Goal: Task Accomplishment & Management: Use online tool/utility

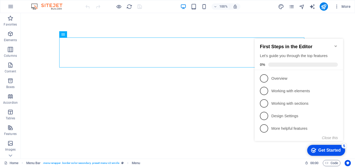
click at [335, 45] on icon "Minimize checklist" at bounding box center [335, 46] width 2 height 2
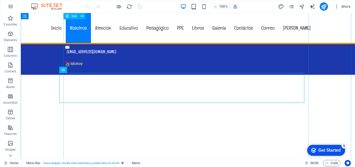
scroll to position [1273, 0]
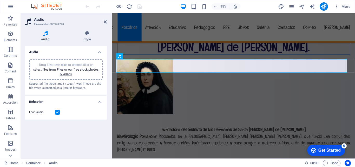
click at [44, 35] on icon at bounding box center [45, 33] width 41 height 5
click at [101, 103] on h4 "Behavior" at bounding box center [66, 99] width 82 height 9
click at [101, 103] on h4 "Behavior" at bounding box center [66, 101] width 82 height 12
click at [86, 36] on h4 "Style" at bounding box center [87, 36] width 39 height 11
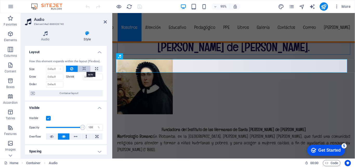
click at [82, 69] on icon at bounding box center [84, 68] width 4 height 6
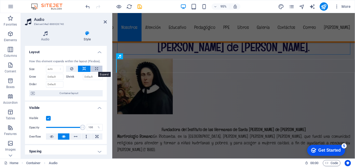
click at [96, 67] on icon at bounding box center [96, 68] width 3 height 6
type input "100"
select select "%"
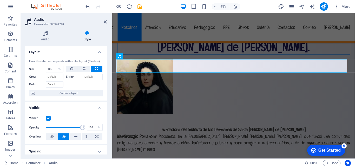
scroll to position [26, 0]
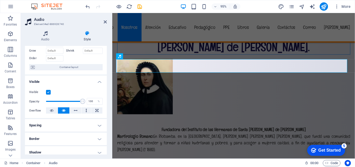
click at [49, 95] on div "Visible" at bounding box center [66, 92] width 74 height 6
click at [49, 92] on label at bounding box center [48, 92] width 5 height 5
click at [0, 0] on input "Visible" at bounding box center [0, 0] width 0 height 0
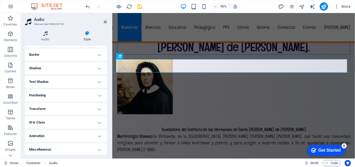
scroll to position [111, 0]
click at [99, 136] on h4 "Animation" at bounding box center [66, 134] width 82 height 12
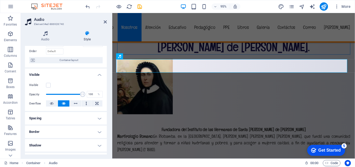
scroll to position [0, 0]
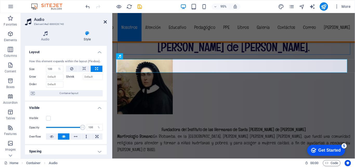
click at [104, 22] on icon at bounding box center [105, 22] width 3 height 4
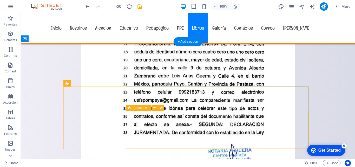
scroll to position [4234, 0]
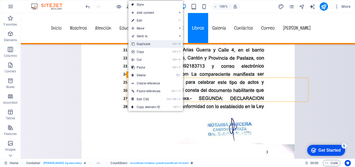
click at [139, 44] on link "Ctrl D Duplicate" at bounding box center [145, 44] width 35 height 8
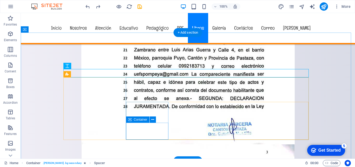
scroll to position [4208, 0]
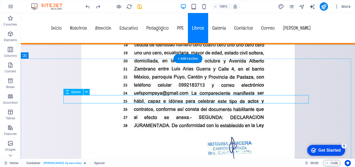
select select "rem"
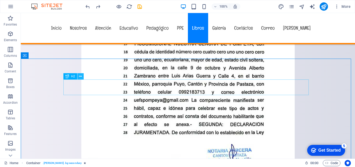
click at [81, 76] on icon at bounding box center [80, 76] width 3 height 5
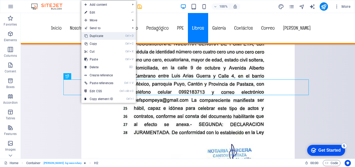
click at [94, 37] on link "Ctrl D Duplicate" at bounding box center [98, 36] width 35 height 8
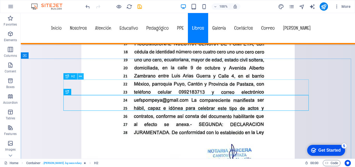
click at [80, 77] on icon at bounding box center [80, 76] width 3 height 5
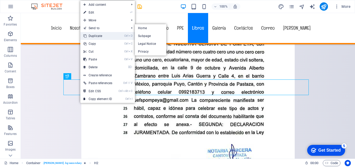
click at [93, 35] on link "Ctrl D Duplicate" at bounding box center [97, 36] width 35 height 8
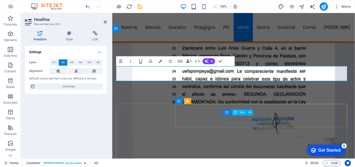
scroll to position [4241, 0]
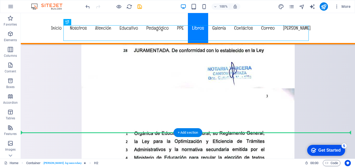
scroll to position [4321, 0]
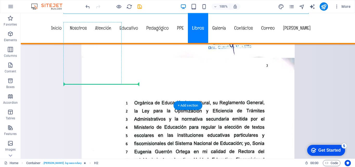
drag, startPoint x: 96, startPoint y: 96, endPoint x: 82, endPoint y: 83, distance: 19.2
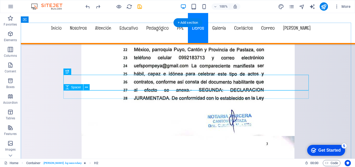
scroll to position [4217, 0]
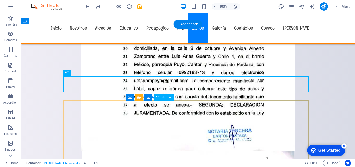
scroll to position [4243, 0]
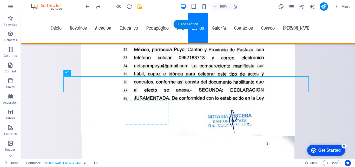
drag, startPoint x: 164, startPoint y: 76, endPoint x: 180, endPoint y: 106, distance: 34.0
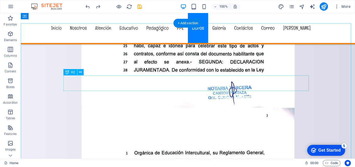
scroll to position [4241, 0]
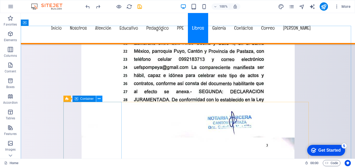
click at [98, 97] on icon at bounding box center [99, 98] width 3 height 5
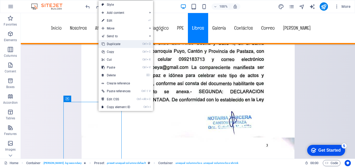
click at [112, 43] on link "Ctrl D Duplicate" at bounding box center [115, 44] width 35 height 8
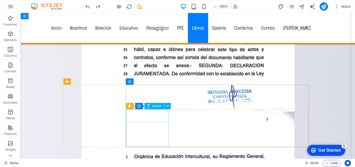
scroll to position [4215, 0]
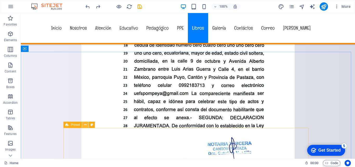
click at [85, 124] on icon at bounding box center [85, 124] width 3 height 5
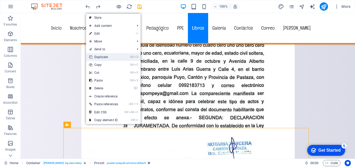
click at [102, 57] on link "Ctrl D Duplicate" at bounding box center [103, 57] width 35 height 8
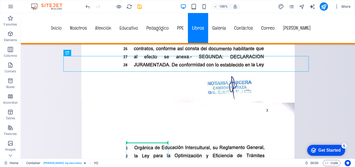
scroll to position [4280, 0]
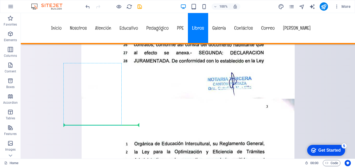
drag, startPoint x: 152, startPoint y: 73, endPoint x: 117, endPoint y: 123, distance: 61.4
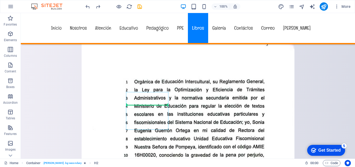
scroll to position [4374, 0]
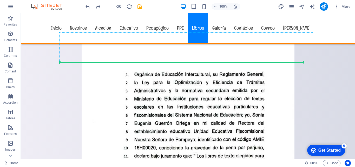
drag, startPoint x: 143, startPoint y: 52, endPoint x: 134, endPoint y: 31, distance: 22.6
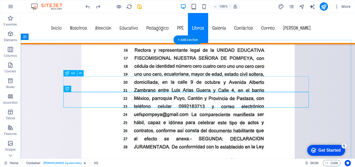
scroll to position [4228, 0]
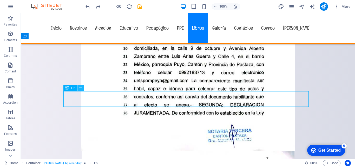
click at [80, 87] on icon at bounding box center [80, 87] width 3 height 5
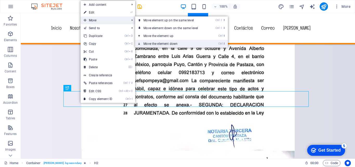
click at [152, 43] on link "Ctrl ⬇ Move the element down" at bounding box center [171, 44] width 73 height 8
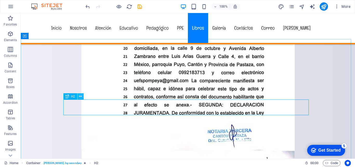
click at [80, 97] on icon at bounding box center [80, 96] width 3 height 5
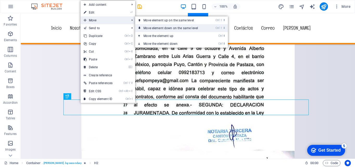
click at [169, 28] on link "Ctrl ⇧ ⬇ Move element down on the same level" at bounding box center [171, 28] width 73 height 8
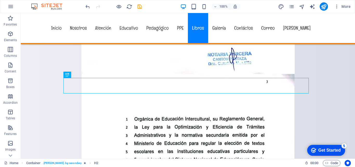
scroll to position [4312, 0]
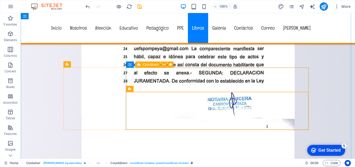
scroll to position [4234, 0]
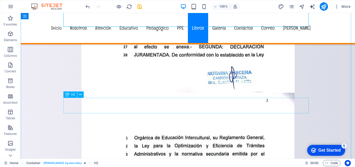
scroll to position [4312, 0]
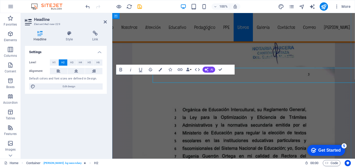
scroll to position [4319, 0]
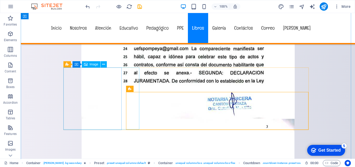
scroll to position [4286, 0]
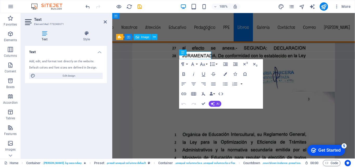
scroll to position [4293, 0]
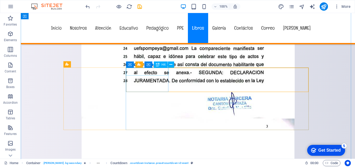
scroll to position [4260, 0]
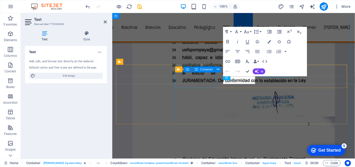
scroll to position [4267, 0]
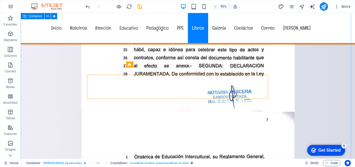
scroll to position [4260, 0]
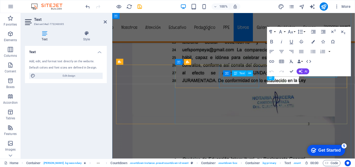
scroll to position [4267, 0]
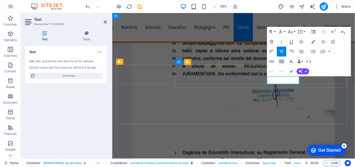
click at [58, 105] on div "Text Add, edit, and format text directly on the website. Default colors and fon…" at bounding box center [66, 100] width 82 height 108
click at [287, 20] on nav "Inicio Nosotros Atención Educativo Pedagógico PPE Libros Galería Contáctos Corr…" at bounding box center [240, 28] width 254 height 30
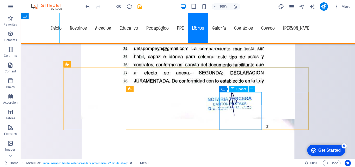
scroll to position [4286, 0]
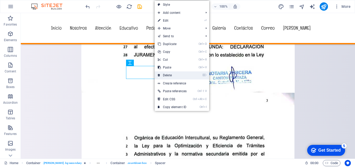
click at [165, 75] on link "⌦ Delete" at bounding box center [172, 75] width 35 height 8
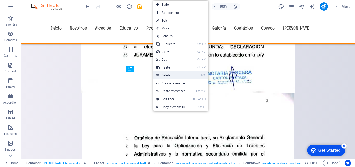
click at [161, 75] on link "⌦ Delete" at bounding box center [170, 75] width 35 height 8
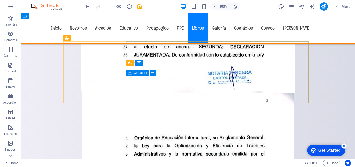
drag, startPoint x: 177, startPoint y: 85, endPoint x: 140, endPoint y: 85, distance: 37.2
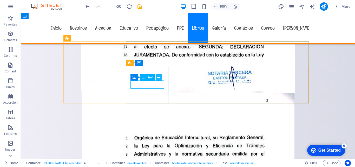
click at [158, 77] on icon at bounding box center [158, 77] width 3 height 5
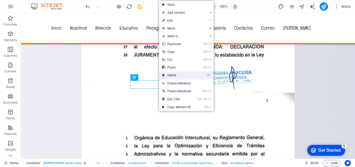
click at [167, 72] on link "⌦ Delete" at bounding box center [176, 75] width 35 height 8
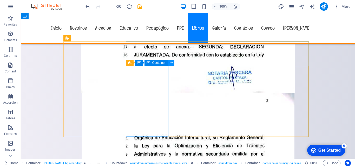
click at [171, 63] on icon at bounding box center [171, 62] width 3 height 5
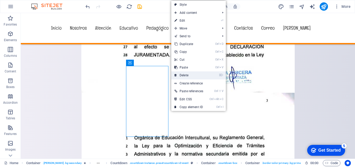
click at [183, 75] on link "⌦ Delete" at bounding box center [188, 75] width 35 height 8
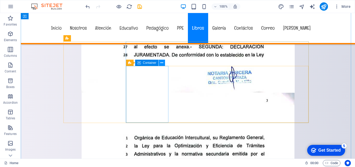
click at [163, 63] on button at bounding box center [162, 62] width 6 height 6
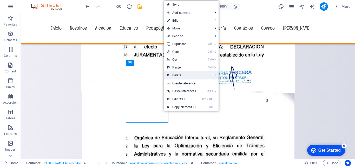
click at [170, 75] on link "⌦ Delete" at bounding box center [181, 75] width 35 height 8
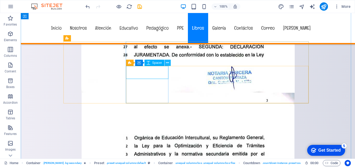
click at [168, 64] on icon at bounding box center [167, 62] width 3 height 5
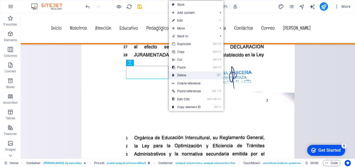
click at [176, 74] on link "⌦ Delete" at bounding box center [186, 75] width 35 height 8
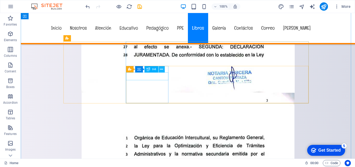
click at [163, 69] on icon at bounding box center [161, 69] width 3 height 5
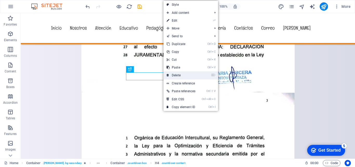
click at [173, 74] on link "⌦ Delete" at bounding box center [180, 75] width 35 height 8
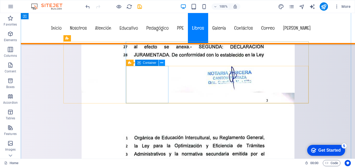
click at [161, 63] on icon at bounding box center [161, 62] width 3 height 5
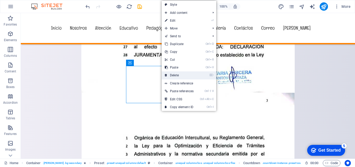
click at [168, 74] on link "⌦ Delete" at bounding box center [179, 75] width 35 height 8
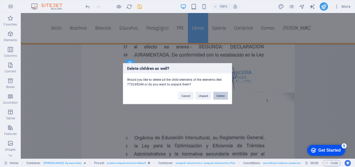
click at [220, 94] on button "Delete" at bounding box center [220, 95] width 15 height 8
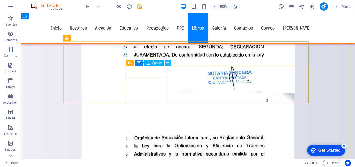
click at [167, 64] on icon at bounding box center [167, 62] width 3 height 5
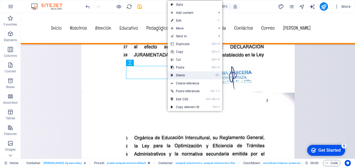
click at [172, 76] on icon at bounding box center [172, 75] width 3 height 8
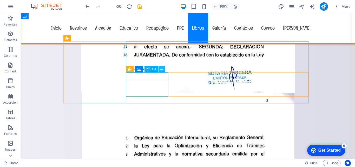
click at [163, 70] on button at bounding box center [161, 69] width 6 height 6
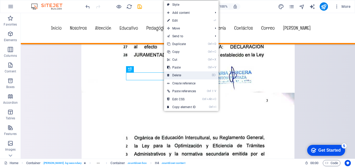
click at [173, 76] on link "⌦ Delete" at bounding box center [181, 75] width 35 height 8
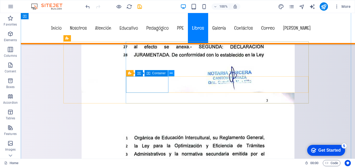
click at [169, 73] on button at bounding box center [171, 73] width 6 height 6
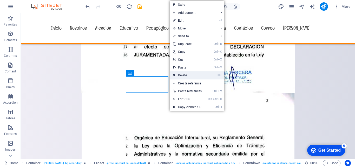
click at [183, 77] on link "⌦ Delete" at bounding box center [187, 75] width 35 height 8
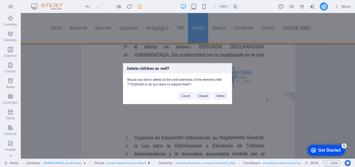
click at [229, 97] on div "Cancel Unpack Delete" at bounding box center [202, 92] width 57 height 13
click at [223, 96] on button "Delete" at bounding box center [220, 95] width 15 height 8
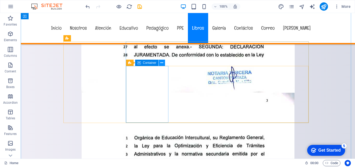
click at [163, 64] on icon at bounding box center [161, 62] width 3 height 5
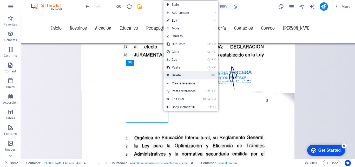
click at [170, 75] on link "⌦ Delete" at bounding box center [180, 75] width 35 height 8
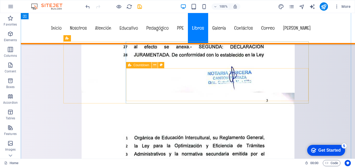
click at [156, 65] on icon at bounding box center [154, 64] width 3 height 5
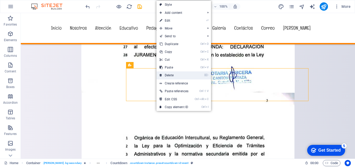
click at [164, 74] on link "⌦ Delete" at bounding box center [173, 75] width 35 height 8
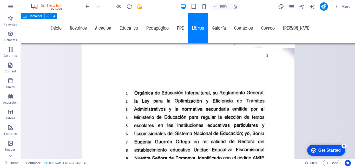
scroll to position [4338, 0]
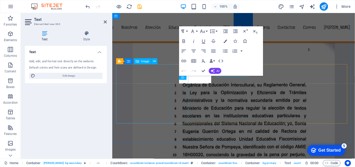
scroll to position [4345, 0]
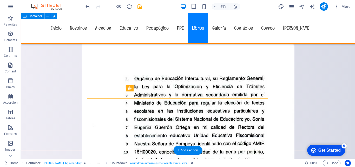
scroll to position [4338, 0]
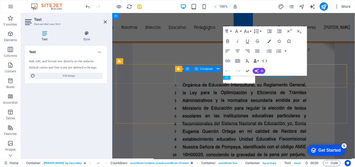
scroll to position [4345, 0]
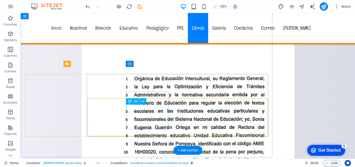
scroll to position [4338, 0]
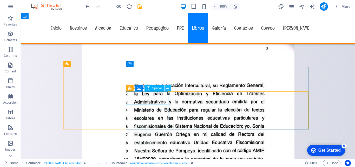
click at [167, 88] on icon at bounding box center [167, 87] width 3 height 5
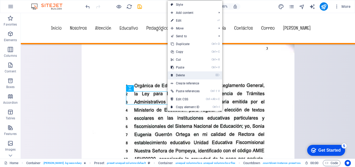
click at [183, 76] on link "⌦ Delete" at bounding box center [185, 75] width 35 height 8
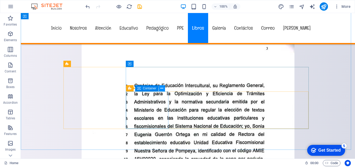
click at [161, 88] on icon at bounding box center [161, 87] width 3 height 5
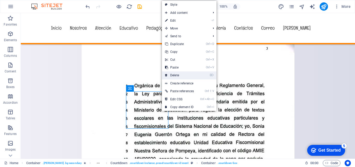
click at [169, 75] on link "⌦ Delete" at bounding box center [179, 75] width 35 height 8
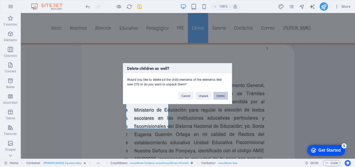
click at [218, 96] on button "Delete" at bounding box center [220, 95] width 15 height 8
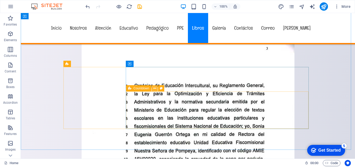
click at [154, 88] on icon at bounding box center [154, 87] width 3 height 5
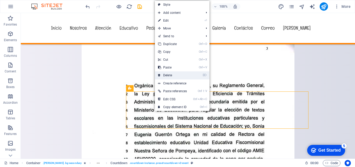
click at [166, 76] on link "⌦ Delete" at bounding box center [172, 75] width 35 height 8
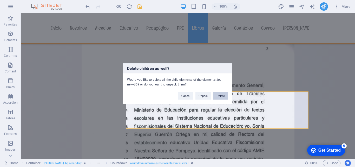
click at [222, 95] on button "Delete" at bounding box center [220, 95] width 15 height 8
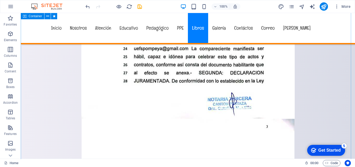
scroll to position [4234, 0]
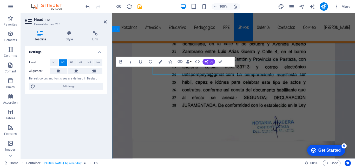
scroll to position [4241, 0]
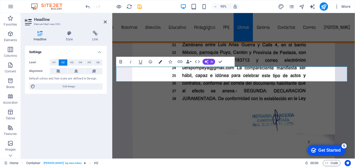
click at [161, 62] on icon "button" at bounding box center [160, 61] width 3 height 3
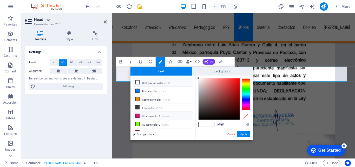
scroll to position [4, 0]
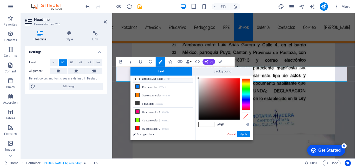
click at [247, 84] on div at bounding box center [246, 94] width 8 height 32
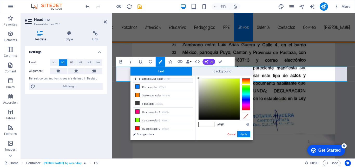
click at [247, 82] on div at bounding box center [246, 94] width 8 height 32
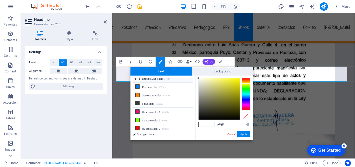
click at [245, 83] on div at bounding box center [246, 94] width 8 height 32
type input "#f4ee08"
click at [238, 80] on div at bounding box center [218, 98] width 41 height 41
click at [240, 134] on button "Apply" at bounding box center [243, 134] width 13 height 6
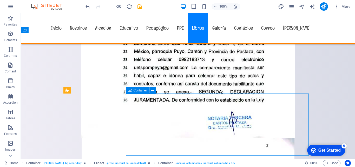
scroll to position [4234, 0]
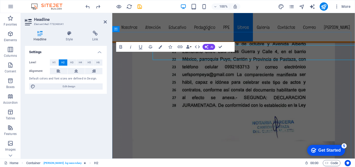
scroll to position [4241, 0]
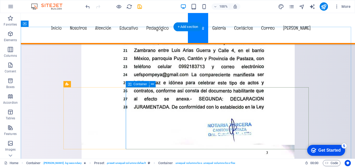
scroll to position [4260, 0]
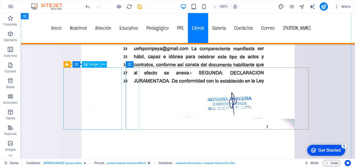
select select "px"
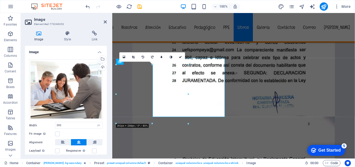
scroll to position [4267, 0]
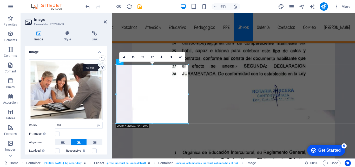
click at [102, 68] on div "Upload" at bounding box center [102, 68] width 8 height 8
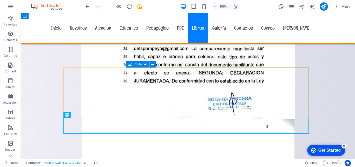
scroll to position [4312, 0]
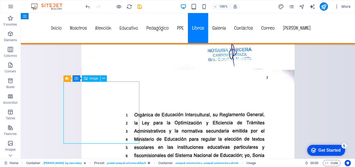
select select "px"
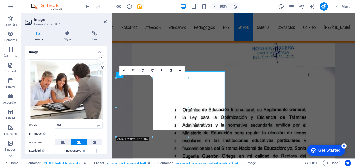
scroll to position [4319, 0]
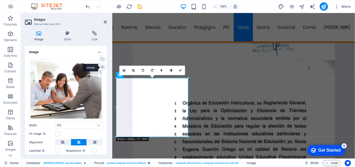
click at [102, 67] on div "Upload" at bounding box center [102, 68] width 8 height 8
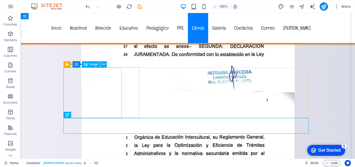
scroll to position [4260, 0]
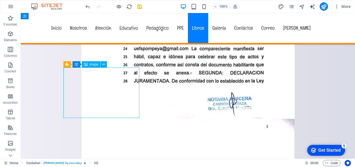
select select "px"
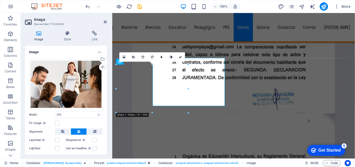
scroll to position [4267, 0]
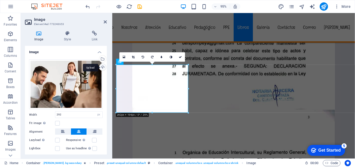
click at [101, 67] on div "Upload" at bounding box center [102, 68] width 8 height 8
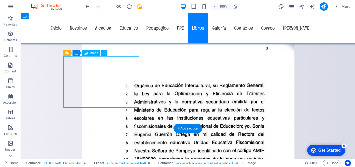
select select "px"
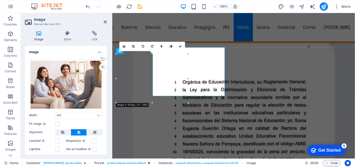
scroll to position [4345, 0]
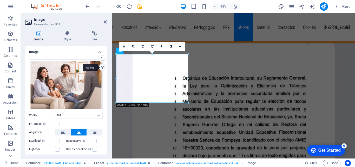
click at [102, 67] on div "Upload" at bounding box center [102, 68] width 8 height 8
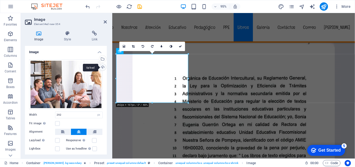
click at [103, 67] on div "Upload" at bounding box center [102, 68] width 8 height 8
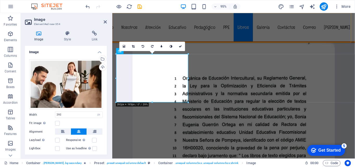
click at [355, 37] on div "Menú Inicio Nosotros Atención Educativo Pedagógico PPE Libros Galería Contáctos…" at bounding box center [239, 28] width 255 height 31
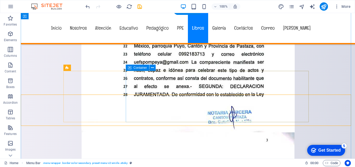
scroll to position [4234, 0]
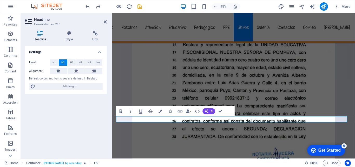
scroll to position [4189, 0]
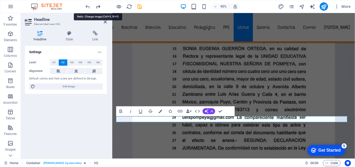
click at [97, 8] on icon "redo" at bounding box center [98, 7] width 6 height 6
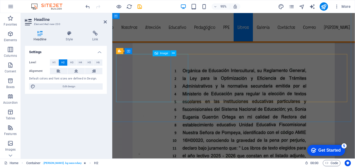
scroll to position [4353, 0]
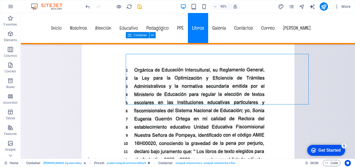
scroll to position [4225, 0]
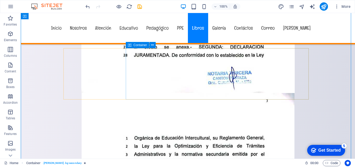
scroll to position [4303, 0]
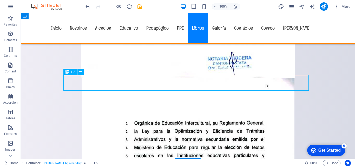
scroll to position [4310, 0]
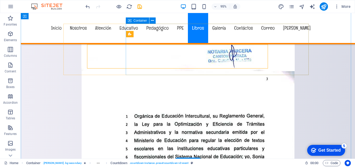
scroll to position [4303, 0]
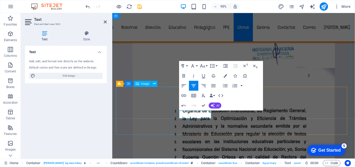
scroll to position [4306, 0]
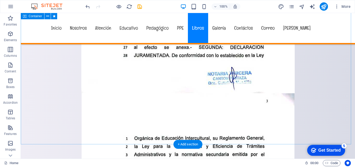
scroll to position [4251, 0]
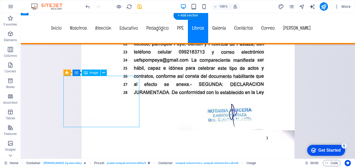
select select "px"
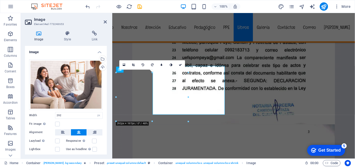
scroll to position [4258, 0]
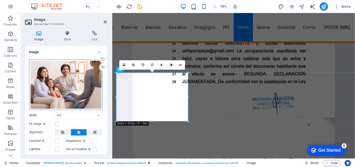
click at [83, 86] on div "Drag files here, click to choose files or select files from Files or our free s…" at bounding box center [66, 84] width 74 height 50
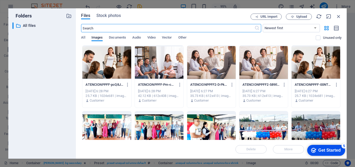
scroll to position [4282, 0]
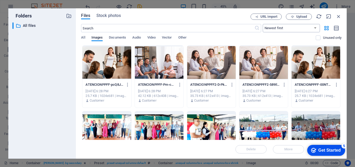
click at [316, 29] on select "Newest first Oldest first Name (A-Z) Name (Z-A) Size (0-9) Size (9-0) Resolutio…" at bounding box center [291, 28] width 57 height 8
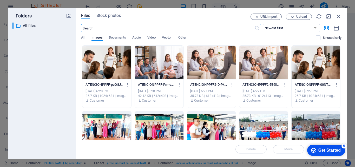
click at [201, 31] on input "text" at bounding box center [167, 28] width 173 height 8
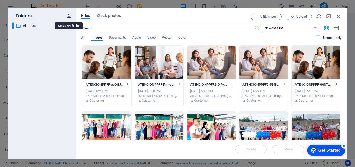
click at [69, 16] on icon "button" at bounding box center [69, 16] width 6 height 6
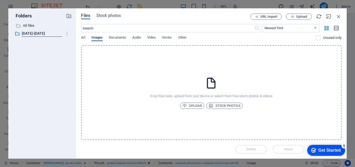
type input "[DATE]-[DATE]"
click at [85, 38] on span "All" at bounding box center [83, 37] width 4 height 7
click at [174, 62] on div "Drop files here, upload from your device or select from free stock photos & vid…" at bounding box center [211, 92] width 260 height 94
click at [29, 35] on p "[DATE]-[DATE]" at bounding box center [42, 33] width 39 height 6
click at [30, 27] on p "All files" at bounding box center [42, 26] width 39 height 6
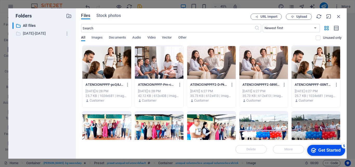
click at [33, 35] on p "[DATE]-[DATE]" at bounding box center [42, 33] width 39 height 6
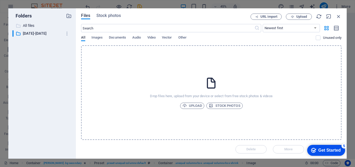
click at [30, 26] on p "All files" at bounding box center [42, 26] width 39 height 6
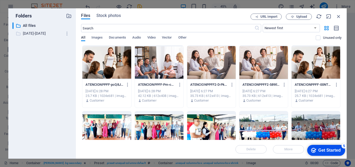
click at [29, 33] on p "[DATE]-[DATE]" at bounding box center [42, 33] width 39 height 6
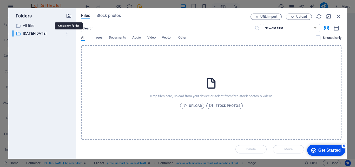
click at [69, 17] on icon "button" at bounding box center [69, 16] width 6 height 6
type input "p"
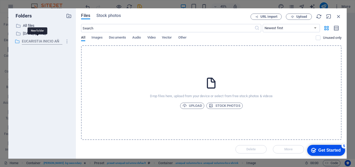
scroll to position [0, 0]
type input "EUCARISTIA INICIO"
click at [53, 59] on div "​ All files All files ​ [DATE]-[DATE] [DATE]-[DATE] ​ EUCARISTIA INICIO New fol…" at bounding box center [41, 88] width 59 height 132
click at [44, 41] on p "EUCARISTIA INICIO" at bounding box center [42, 41] width 39 height 6
click at [27, 33] on p "[DATE]-[DATE]" at bounding box center [42, 33] width 39 height 6
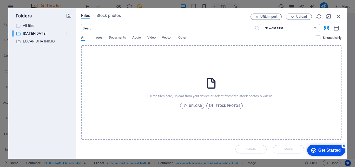
click at [29, 25] on p "All files" at bounding box center [42, 26] width 39 height 6
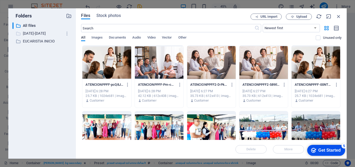
click at [35, 33] on p "[DATE]-[DATE]" at bounding box center [42, 33] width 39 height 6
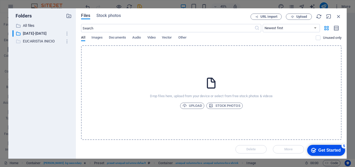
click at [39, 41] on p "EUCARISTIA INICIO" at bounding box center [42, 41] width 39 height 6
click at [31, 32] on p "[DATE]-[DATE]" at bounding box center [42, 33] width 39 height 6
click at [70, 18] on icon "button" at bounding box center [69, 16] width 6 height 6
type input "SOCIALES"
click at [44, 57] on div "​ All files All files ​ [DATE]-[DATE] [DATE]-[DATE] ​ EUCARISTIA INICIO EUCARIS…" at bounding box center [41, 88] width 59 height 132
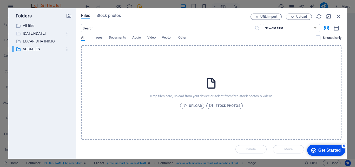
click at [33, 34] on p "[DATE]-[DATE]" at bounding box center [42, 33] width 39 height 6
click at [68, 17] on icon "button" at bounding box center [69, 16] width 6 height 6
type input "DEPORTIVOS"
click at [68, 15] on div at bounding box center [69, 16] width 6 height 6
click at [31, 35] on p "[DATE]-[DATE]" at bounding box center [42, 33] width 39 height 6
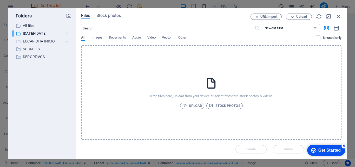
click at [28, 42] on p "EUCARISTIA INICIO" at bounding box center [42, 41] width 39 height 6
click at [28, 48] on p "SOCIALES" at bounding box center [42, 49] width 39 height 6
click at [28, 56] on p "DEPORTIVOS" at bounding box center [42, 57] width 39 height 6
click at [35, 40] on p "EUCARISTIA INICIO" at bounding box center [42, 41] width 39 height 6
click at [35, 41] on p "EUCARISTIA INICIO" at bounding box center [42, 41] width 39 height 6
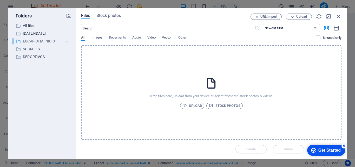
click at [35, 41] on p "EUCARISTIA INICIO" at bounding box center [42, 41] width 39 height 6
click at [47, 62] on div "​ All files All files ​ [DATE]-[DATE] [DATE]-[DATE] ​ EUCARISTIA INICIO EUCARIS…" at bounding box center [41, 88] width 59 height 132
click at [35, 50] on p "SOCIALES" at bounding box center [42, 49] width 39 height 6
click at [41, 57] on p "DEPORTIVOS" at bounding box center [42, 57] width 39 height 6
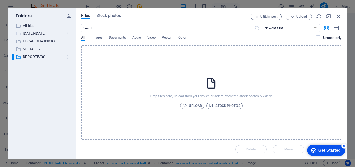
click at [36, 34] on p "[DATE]-[DATE]" at bounding box center [42, 33] width 39 height 6
click at [29, 26] on p "All files" at bounding box center [42, 26] width 39 height 6
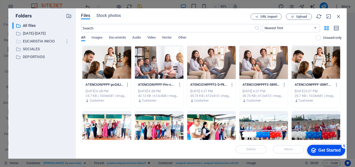
click at [31, 42] on p "EUCARISTIA INICIO" at bounding box center [42, 41] width 39 height 6
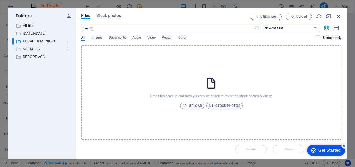
click at [31, 48] on p "SOCIALES" at bounding box center [42, 49] width 39 height 6
click at [36, 59] on p "DEPORTIVOS" at bounding box center [42, 57] width 39 height 6
click at [27, 33] on p "[DATE]-[DATE]" at bounding box center [42, 33] width 39 height 6
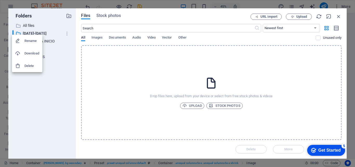
click at [67, 74] on div at bounding box center [177, 83] width 355 height 167
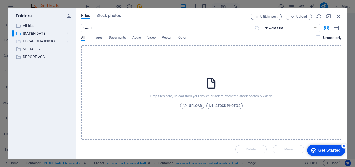
click at [66, 42] on icon "button" at bounding box center [66, 41] width 5 height 5
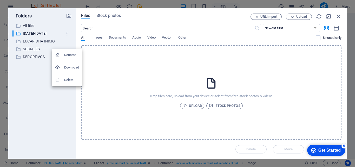
click at [33, 64] on div at bounding box center [177, 83] width 355 height 167
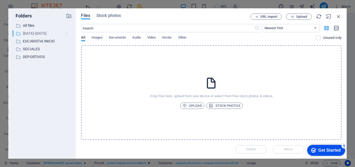
click at [67, 35] on icon "button" at bounding box center [66, 33] width 5 height 5
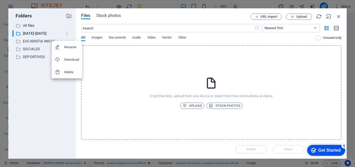
click at [63, 72] on div at bounding box center [59, 71] width 9 height 5
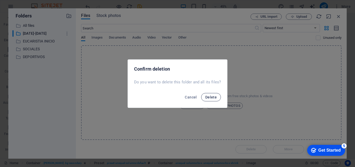
click at [208, 99] on span "Delete" at bounding box center [210, 97] width 11 height 4
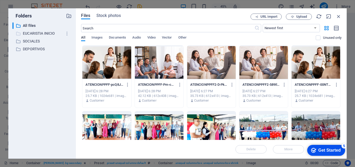
click at [30, 33] on p "EUCARISTIA INICIO" at bounding box center [42, 33] width 39 height 6
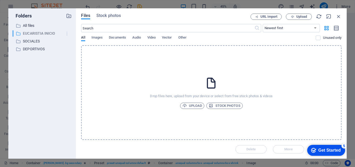
click at [65, 33] on icon "button" at bounding box center [66, 33] width 5 height 5
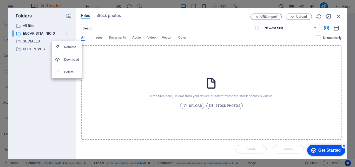
click at [68, 48] on h6 "Rename" at bounding box center [71, 47] width 15 height 6
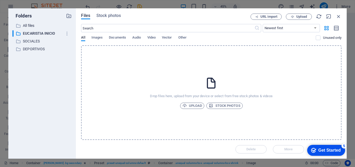
click at [48, 62] on div "​ All files All files ​ EUCARISTIA INICIO EUCARISTIA INICIO ​ SOCIALES SOCIALES…" at bounding box center [41, 88] width 59 height 132
click at [37, 43] on p "SOCIALES" at bounding box center [42, 41] width 39 height 6
click at [33, 48] on p "DEPORTIVOS" at bounding box center [42, 49] width 39 height 6
click at [66, 16] on icon "button" at bounding box center [69, 16] width 6 height 6
click at [18, 34] on icon at bounding box center [18, 33] width 5 height 5
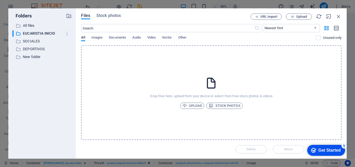
click at [213, 83] on icon at bounding box center [211, 82] width 13 height 13
click at [40, 34] on p "EUCARISTIA INICIO" at bounding box center [42, 33] width 39 height 6
click at [68, 33] on icon "button" at bounding box center [66, 33] width 5 height 5
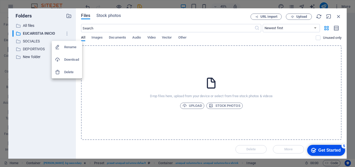
click at [70, 46] on h6 "Rename" at bounding box center [71, 47] width 15 height 6
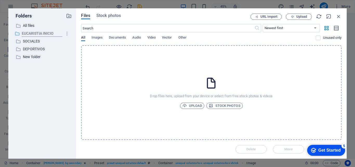
click at [58, 33] on input "EUCARISTIA INICIO" at bounding box center [43, 33] width 42 height 6
type input "EUCARISTIA I 2025"
click at [46, 40] on p "SOCIALES" at bounding box center [42, 41] width 39 height 6
click at [55, 33] on p "EUCARISTIA I 2025" at bounding box center [42, 33] width 39 height 6
click at [56, 32] on p "EUCARISTIA I 2025" at bounding box center [42, 33] width 39 height 6
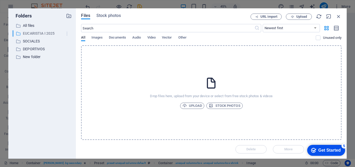
click at [67, 32] on icon "button" at bounding box center [66, 33] width 5 height 5
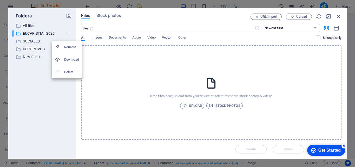
click at [70, 46] on h6 "Rename" at bounding box center [71, 47] width 15 height 6
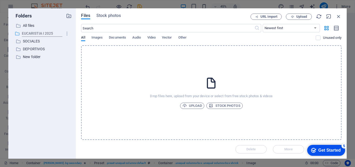
click at [60, 34] on input "EUCARISTIA I 2025" at bounding box center [43, 33] width 42 height 6
type input "EUCARISTIA I 20252026"
click at [50, 40] on p "SOCIALES" at bounding box center [42, 41] width 39 height 6
click at [47, 41] on p "SOCIALES" at bounding box center [42, 41] width 39 height 6
click at [66, 42] on icon "button" at bounding box center [66, 41] width 5 height 5
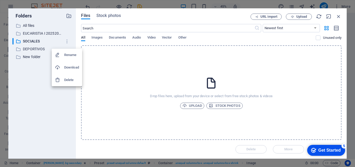
click at [67, 55] on h6 "Rename" at bounding box center [71, 55] width 15 height 6
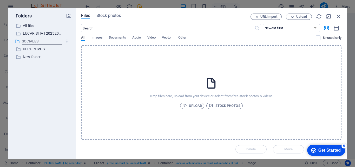
click at [50, 41] on input "SOCIALES" at bounding box center [43, 41] width 42 height 6
type input "SOCIALES20252026"
click at [56, 52] on div "​ All files All files ​ EUCARISTIA I 20252026 EUCARISTIA I 20252026 ​ SOCIALES2…" at bounding box center [41, 88] width 59 height 132
click at [67, 48] on icon "button" at bounding box center [66, 48] width 5 height 5
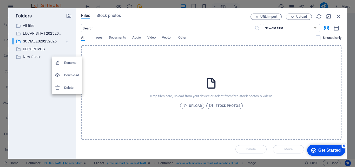
click at [66, 61] on h6 "Rename" at bounding box center [71, 62] width 15 height 6
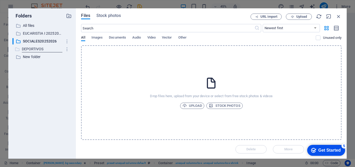
click at [48, 50] on input "DEPORTIVOS" at bounding box center [43, 49] width 42 height 6
type input "DEPORTIVOS20252026"
click at [48, 58] on p "New folder" at bounding box center [42, 57] width 39 height 6
click at [38, 57] on p "New folder" at bounding box center [42, 57] width 39 height 6
click at [67, 57] on icon "button" at bounding box center [66, 56] width 5 height 5
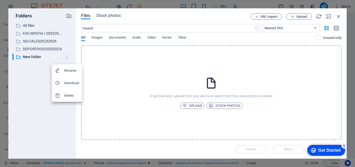
click at [64, 70] on div at bounding box center [59, 70] width 9 height 5
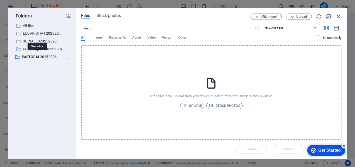
type input "PASTORAL20252026"
click at [68, 76] on div "​ All files All files ​ EUCARISTIA I 20252026 EUCARISTIA I 20252026 ​ SOCIALES2…" at bounding box center [41, 88] width 59 height 132
click at [340, 17] on icon "button" at bounding box center [339, 17] width 6 height 6
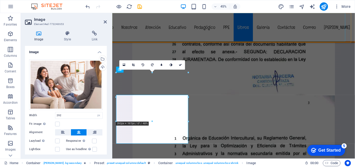
scroll to position [4258, 0]
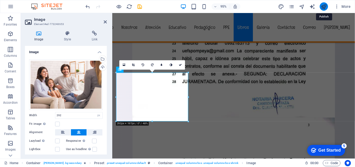
click at [323, 5] on icon "publish" at bounding box center [324, 7] width 6 height 6
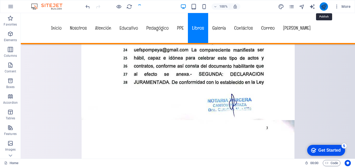
scroll to position [4251, 0]
